Goal: Task Accomplishment & Management: Manage account settings

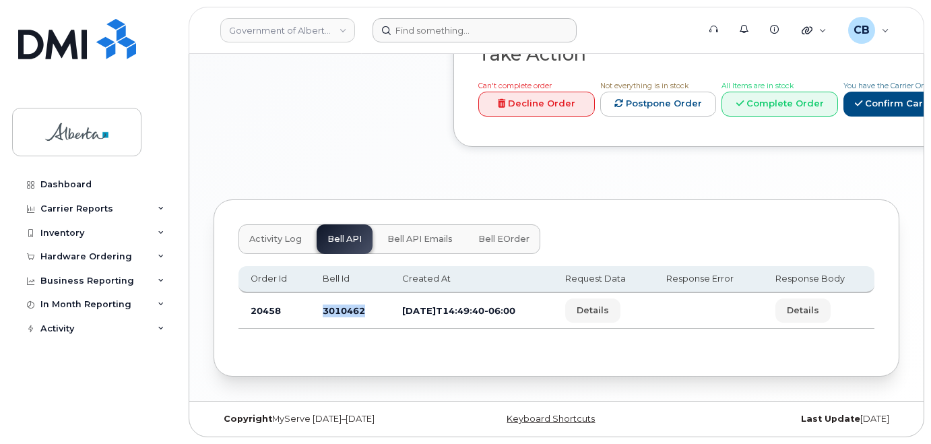
scroll to position [776, 0]
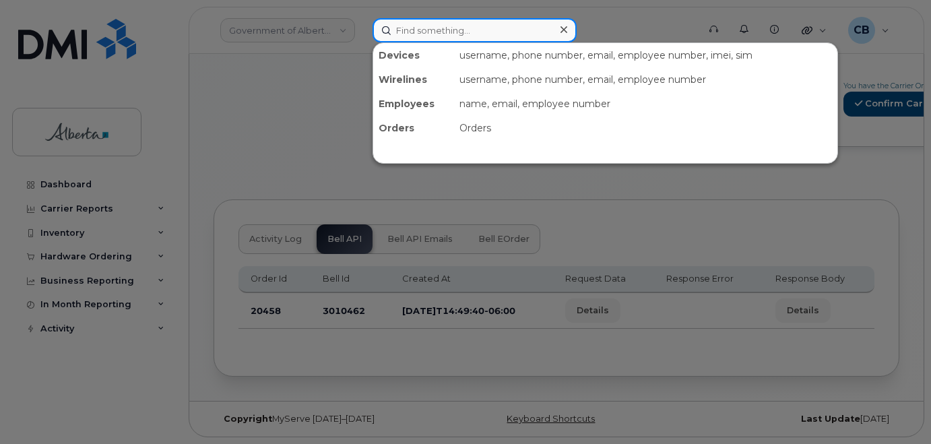
click at [421, 32] on input at bounding box center [474, 30] width 204 height 24
paste input "5873434564"
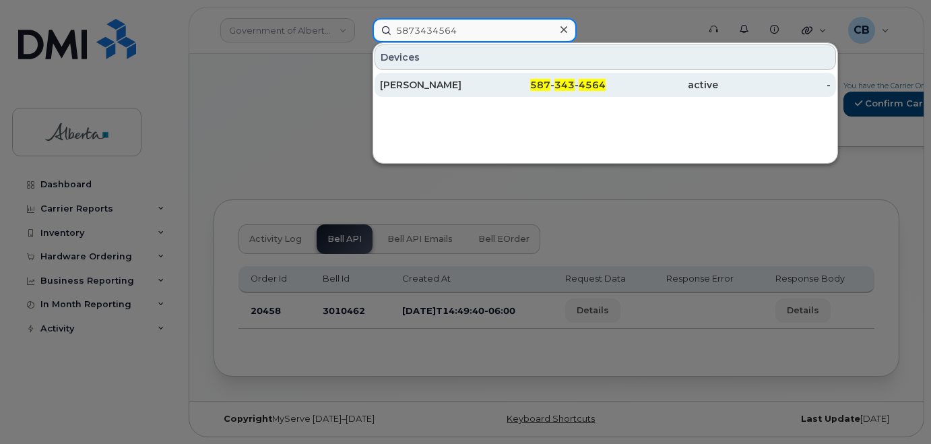
type input "5873434564"
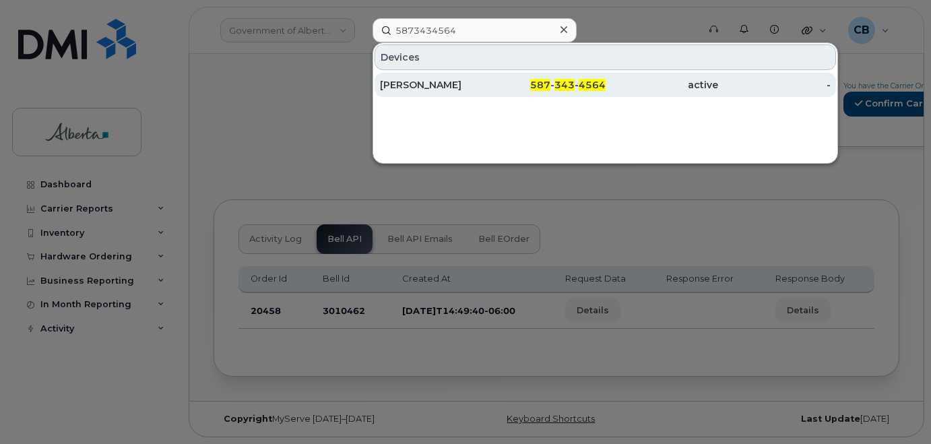
click at [419, 84] on div "[PERSON_NAME]" at bounding box center [436, 84] width 112 height 13
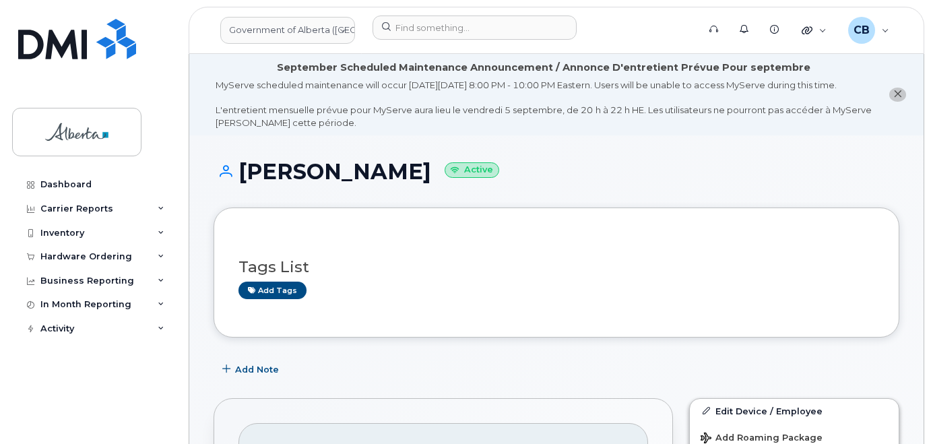
click at [899, 97] on icon "close notification" at bounding box center [897, 94] width 9 height 9
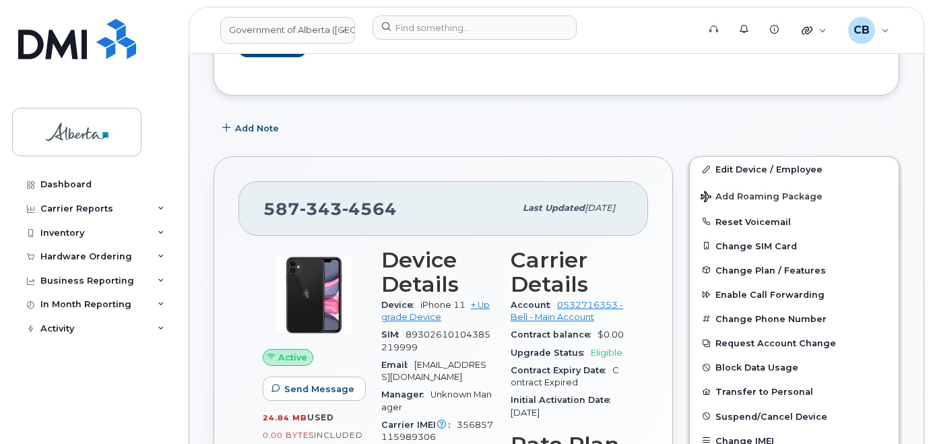
scroll to position [128, 0]
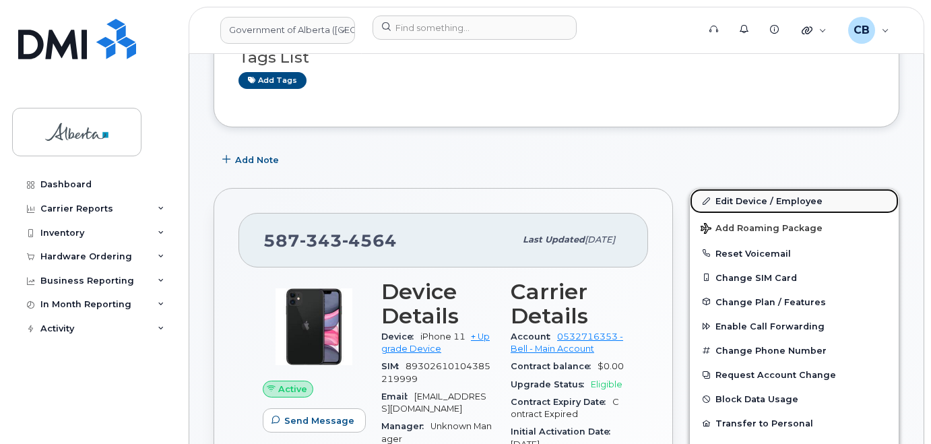
click at [764, 200] on link "Edit Device / Employee" at bounding box center [794, 201] width 209 height 24
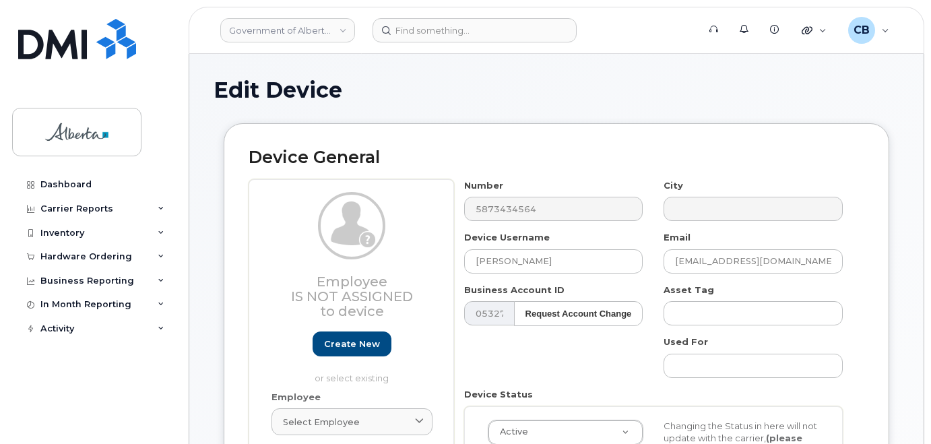
select select "4120331"
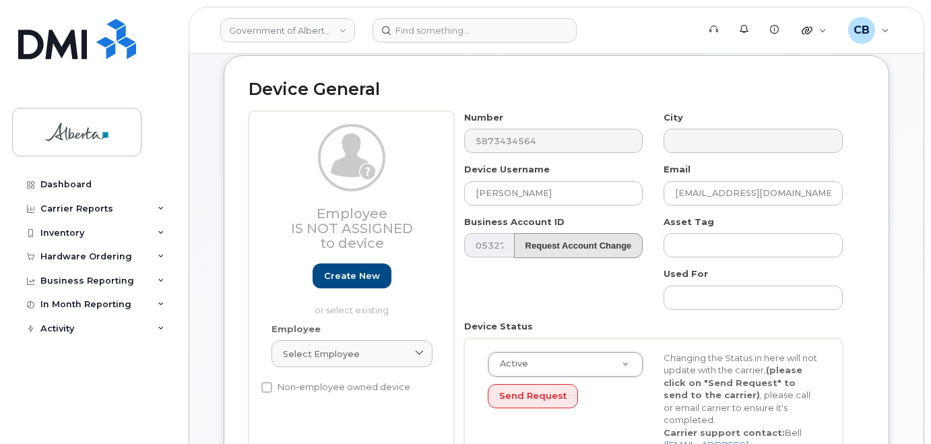
scroll to position [67, 0]
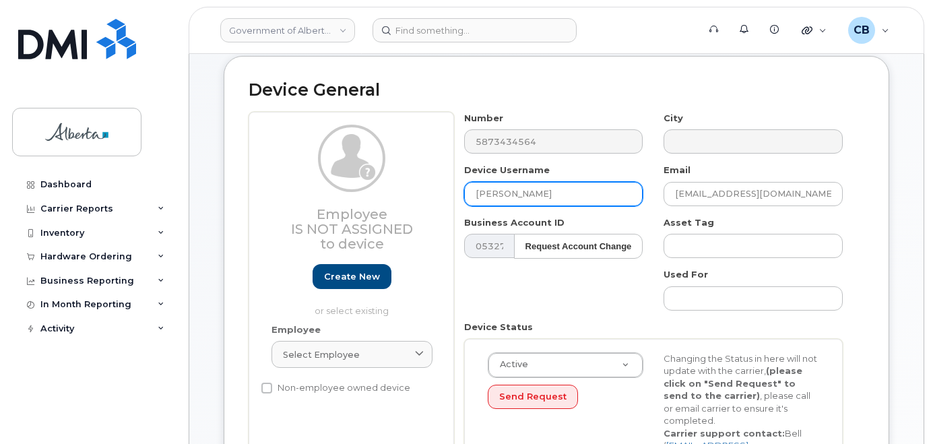
drag, startPoint x: 548, startPoint y: 197, endPoint x: 464, endPoint y: 190, distance: 84.5
click at [464, 190] on input "Autumn Brown" at bounding box center [553, 194] width 179 height 24
paste input "Hayley Kirtzinger"
type input "Hayley Kirtzinger"
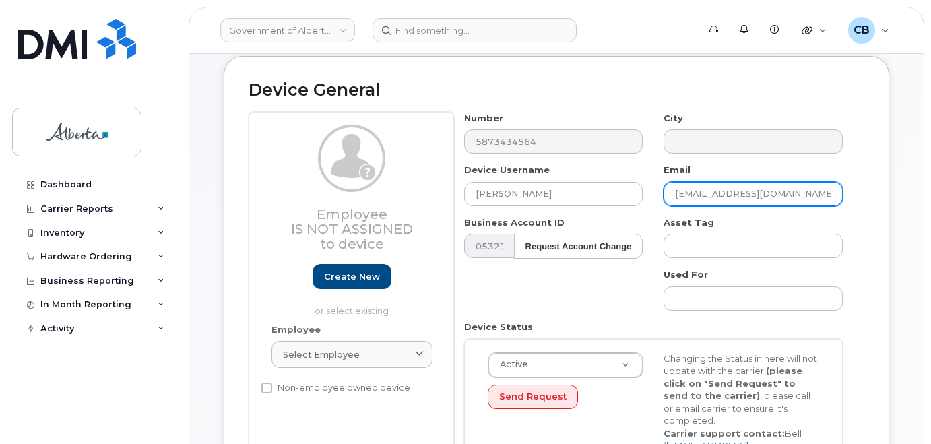
drag, startPoint x: 740, startPoint y: 190, endPoint x: 661, endPoint y: 189, distance: 79.5
click at [661, 189] on div "Email autumn.brown@gov.ab.ca" at bounding box center [753, 185] width 200 height 42
paste input "Hayley Kirtzinger"
click at [709, 190] on input "Hayley Kirtzinger@gov.ab.ca" at bounding box center [752, 194] width 179 height 24
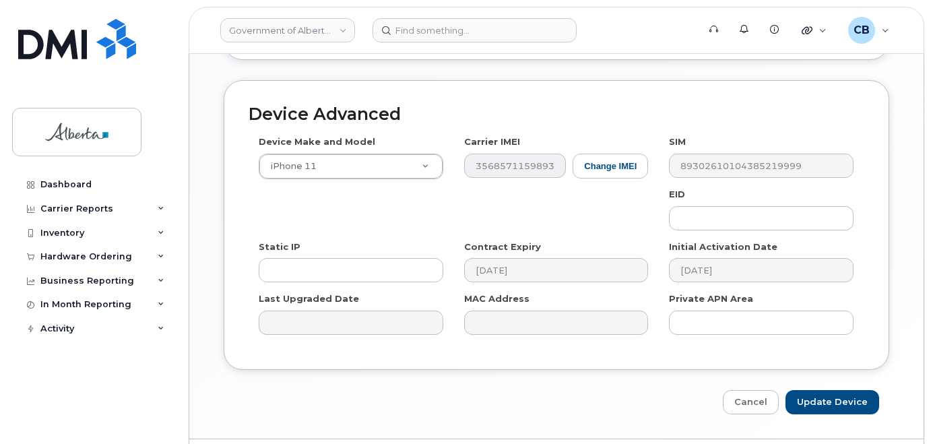
scroll to position [759, 0]
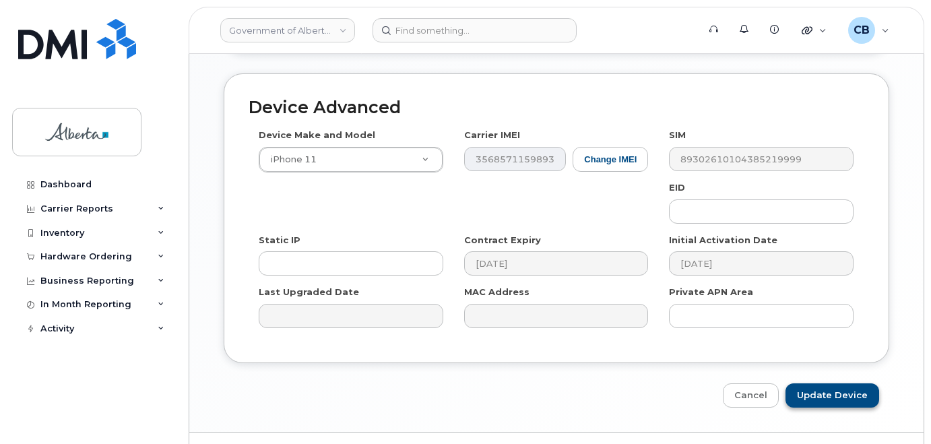
type input "Hayley.Kirtzinger@gov.ab.ca"
click at [818, 383] on input "Update Device" at bounding box center [832, 395] width 94 height 25
type input "Saving..."
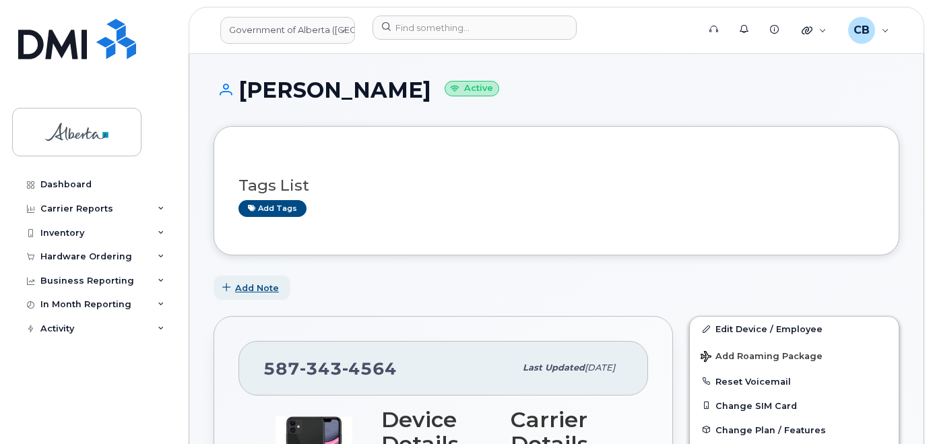
click at [251, 286] on span "Add Note" at bounding box center [257, 288] width 44 height 13
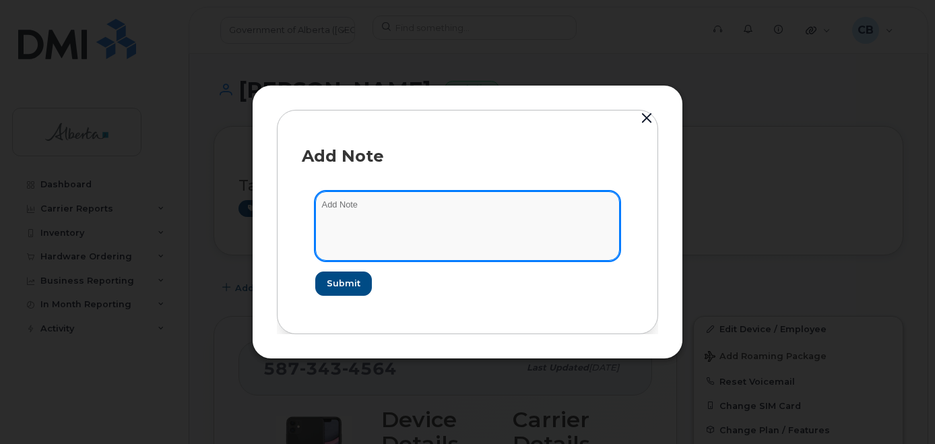
click at [353, 210] on textarea at bounding box center [467, 225] width 304 height 69
paste textarea "Device Plan Reassign … IMEI s/n from … to … Requested by …"
click at [406, 206] on textarea "Device Plan Reassign … IMEI s/n from … to … Requested by …" at bounding box center [467, 225] width 304 height 69
paste textarea "5873434564"
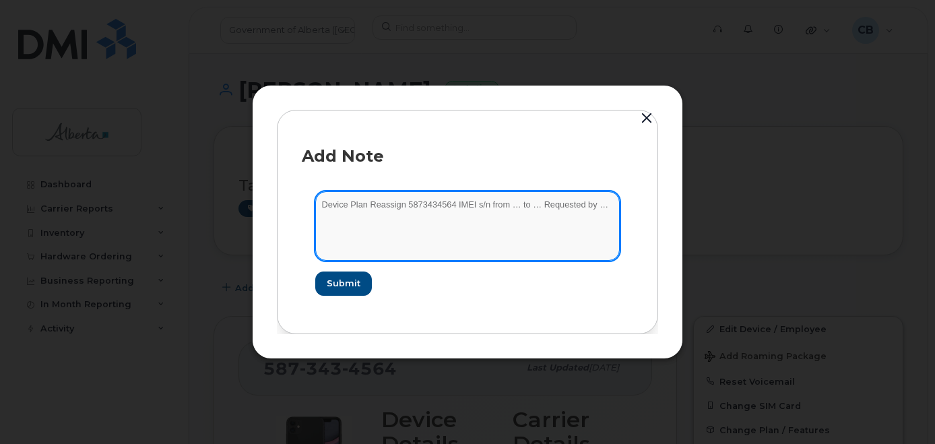
click at [463, 205] on textarea "Device Plan Reassign 5873434564 IMEI s/n from … to … Requested by …" at bounding box center [467, 225] width 304 height 69
click at [481, 201] on textarea "Device Plan Reassign 5873434564 IMEI s/n from … to … Requested by …" at bounding box center [467, 225] width 304 height 69
paste textarea "iPhone 11 356857115989306 FFWFP0FKN72J"
click at [512, 202] on textarea "Device Plan Reassign 5873434564 iPhone 11 356857115989306 FFWFP0FKN72J from … t…" at bounding box center [467, 225] width 304 height 69
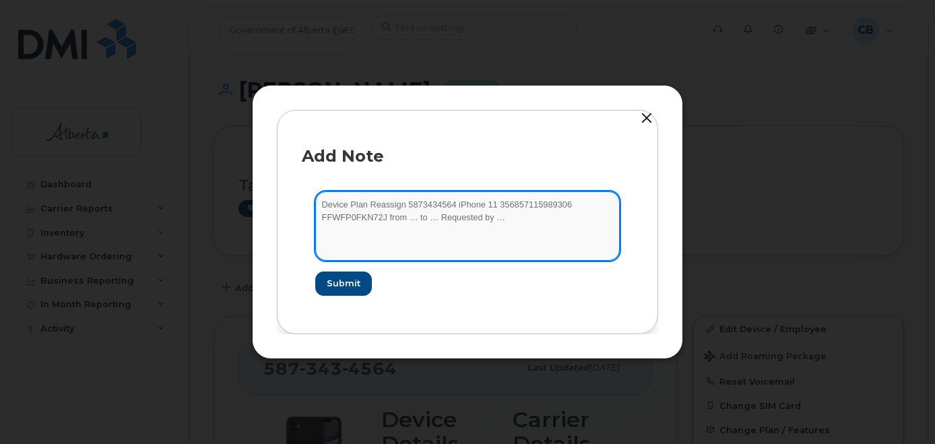
click at [323, 219] on textarea "Device Plan Reassign 5873434564 iPhone 11 356857115989306 FFWFP0FKN72J from … t…" at bounding box center [467, 225] width 304 height 69
click at [407, 220] on textarea "Device Plan Reassign 5873434564 iPhone 11 356857115989306 FFWFP0FKN72J from … t…" at bounding box center [467, 225] width 304 height 69
paste textarea "Autumn Brown"
click at [478, 220] on textarea "Device Plan Reassign 5873434564 iPhone 11 356857115989306 FFWFP0FKN72J from Aut…" at bounding box center [467, 225] width 304 height 69
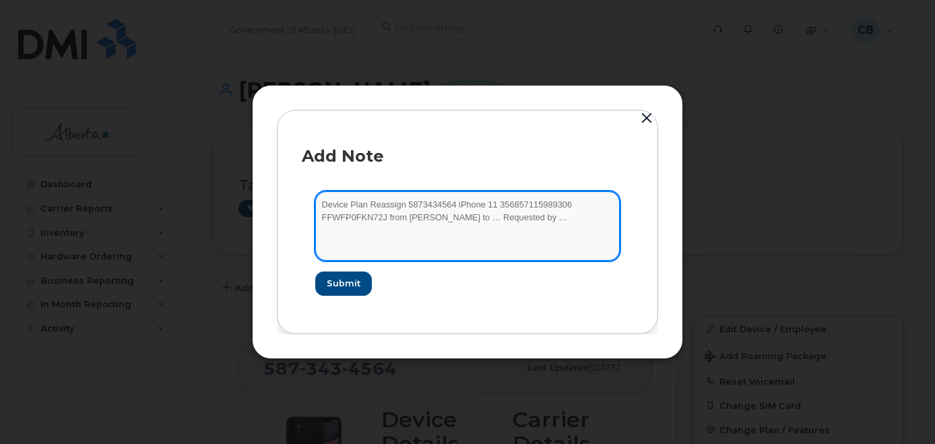
click at [478, 220] on textarea "Device Plan Reassign 5873434564 iPhone 11 356857115989306 FFWFP0FKN72J from Aut…" at bounding box center [467, 225] width 304 height 69
paste textarea "Hayley Kirtzinger"
click at [601, 221] on textarea "Device Plan Reassign 5873434564 iPhone 11 356857115989306 FFWFP0FKN72J from Aut…" at bounding box center [467, 225] width 304 height 69
paste textarea "Heather Wick"
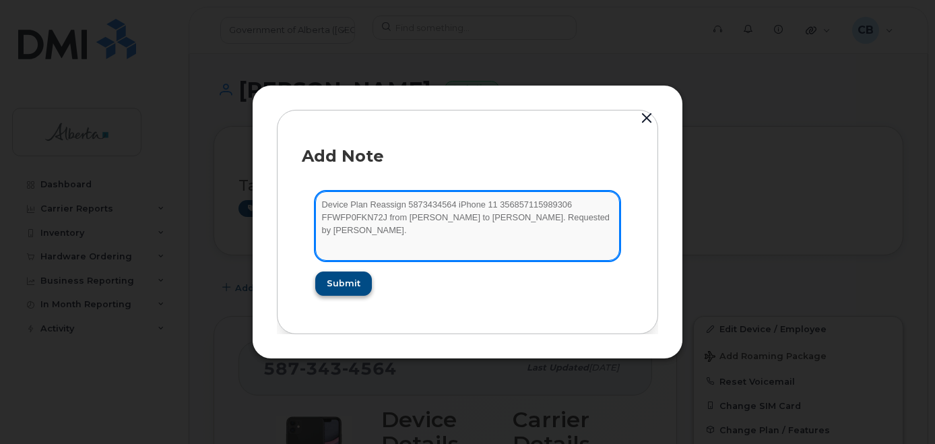
type textarea "Device Plan Reassign 5873434564 iPhone 11 356857115989306 FFWFP0FKN72J from Aut…"
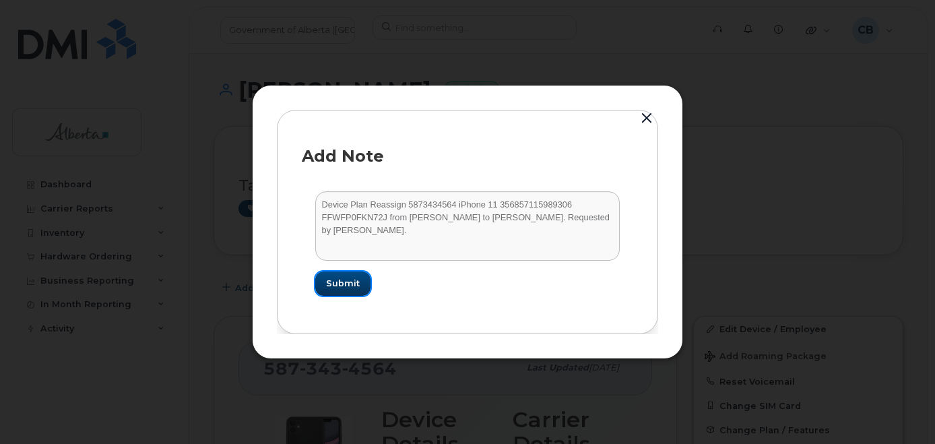
click at [324, 280] on button "Submit" at bounding box center [342, 283] width 55 height 24
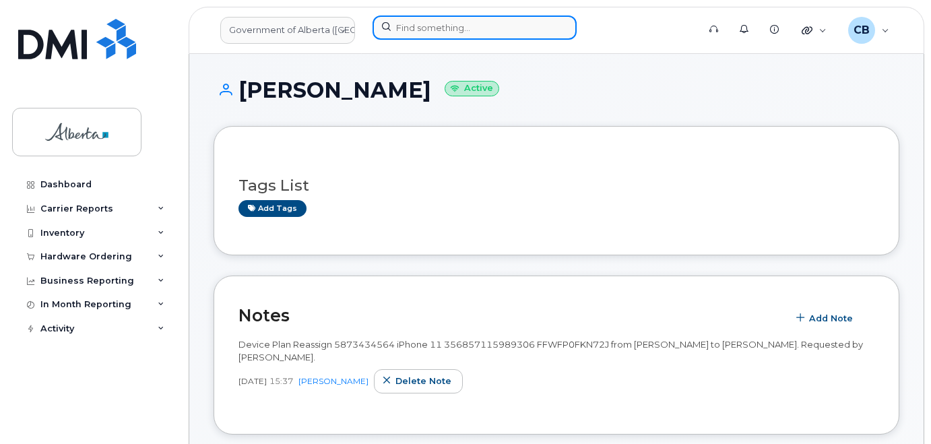
click at [417, 32] on input at bounding box center [474, 27] width 204 height 24
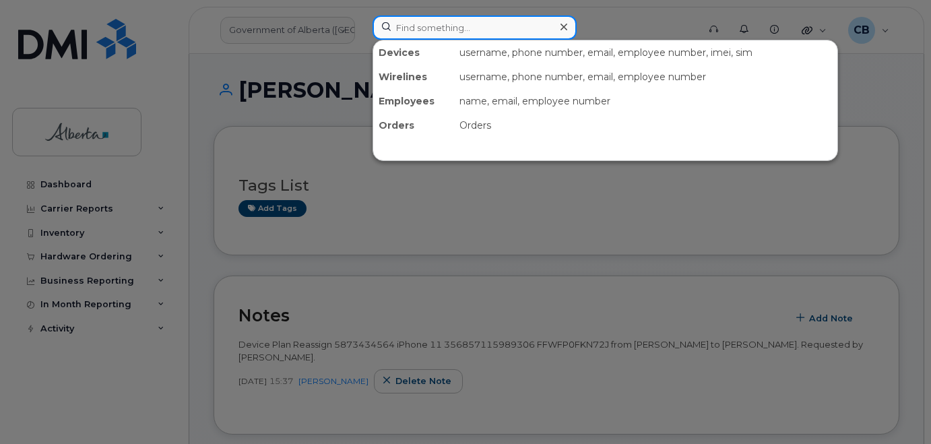
paste input "7808052078"
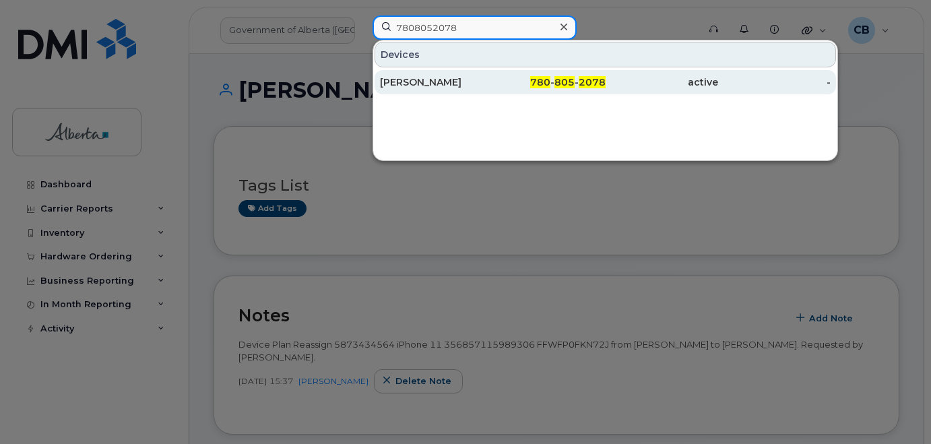
type input "7808052078"
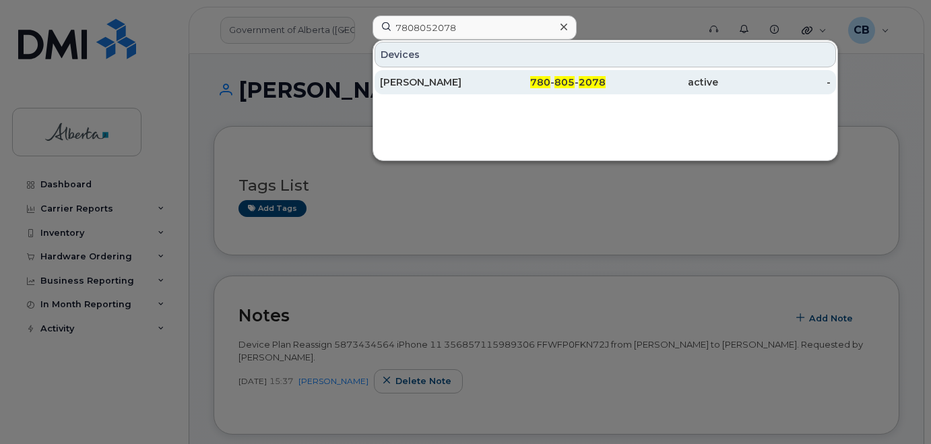
click at [404, 86] on div "[PERSON_NAME]" at bounding box center [436, 81] width 112 height 13
